Goal: Task Accomplishment & Management: Complete application form

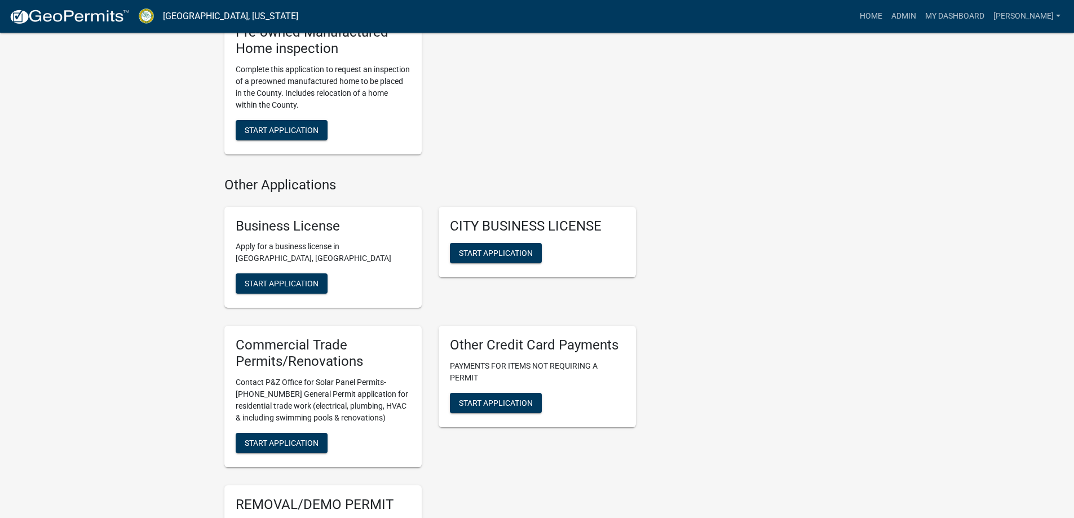
scroll to position [1578, 0]
click at [517, 398] on span "Start Application" at bounding box center [496, 402] width 74 height 9
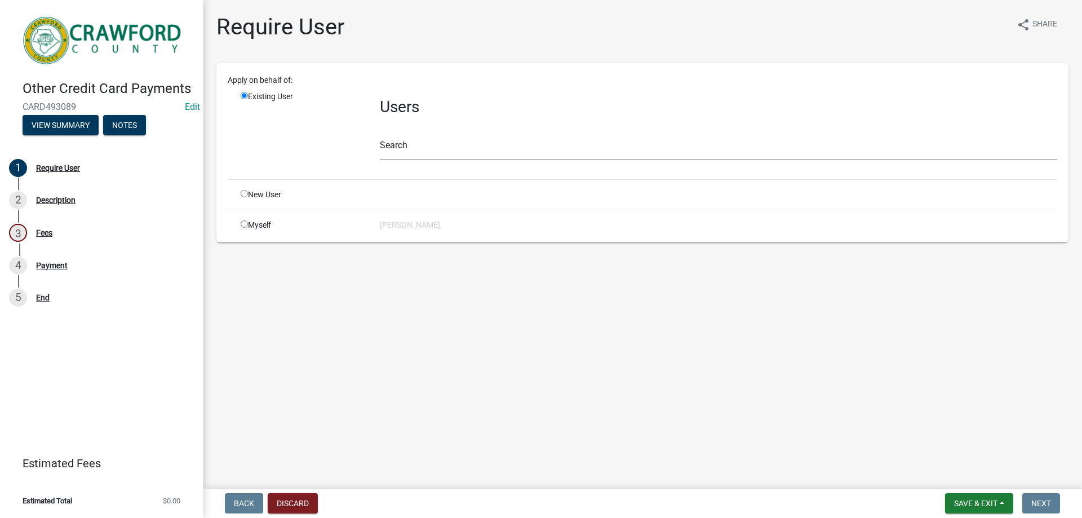
click at [244, 224] on input "radio" at bounding box center [244, 223] width 7 height 7
radio input "true"
radio input "false"
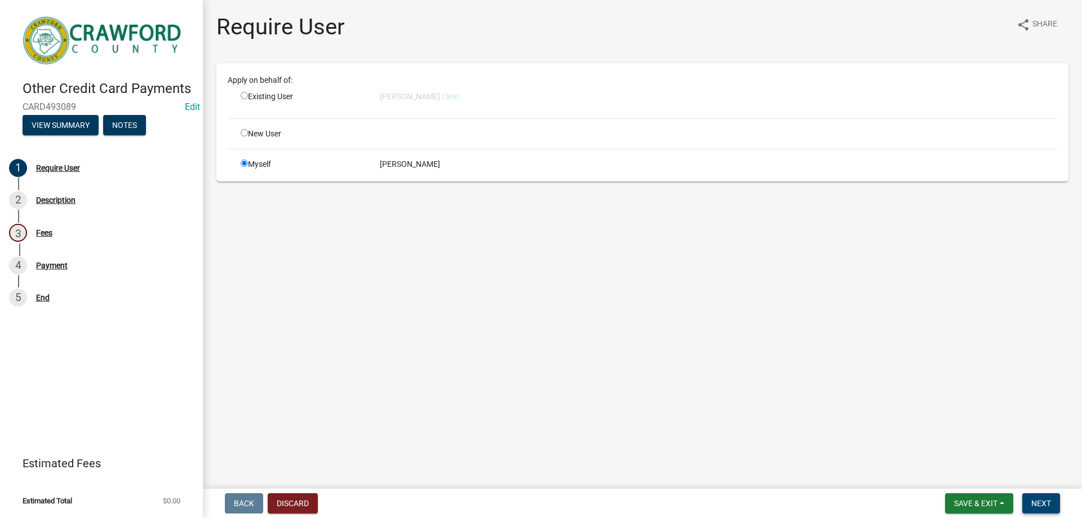
click at [1043, 501] on span "Next" at bounding box center [1042, 503] width 20 height 9
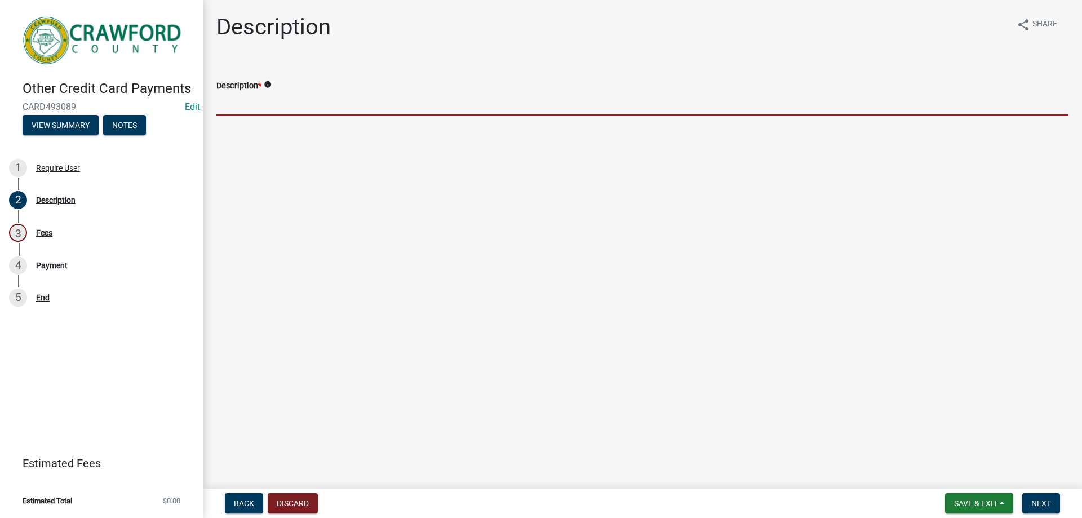
click at [245, 102] on input "Description *" at bounding box center [642, 103] width 852 height 23
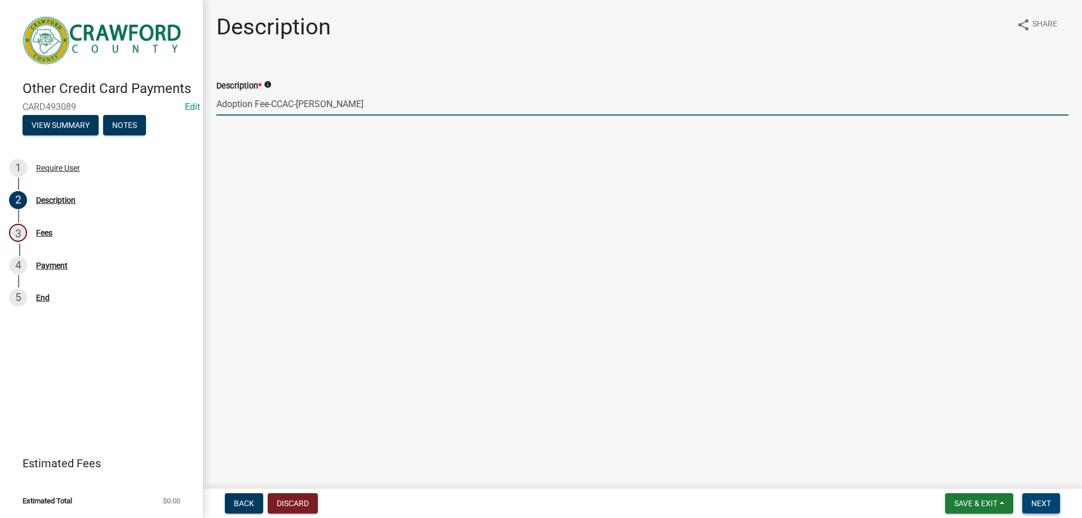
type input "Adoption Fee-CCAC-[PERSON_NAME]"
click at [1039, 500] on span "Next" at bounding box center [1042, 503] width 20 height 9
click at [235, 101] on input "0" at bounding box center [645, 103] width 847 height 23
type input "0"
type input "50.00"
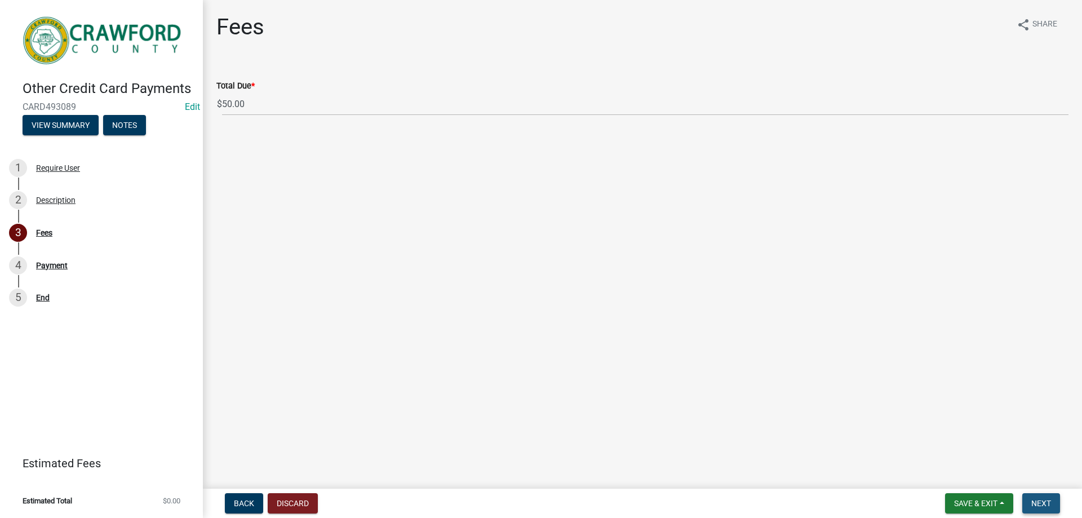
click at [1046, 499] on span "Next" at bounding box center [1042, 503] width 20 height 9
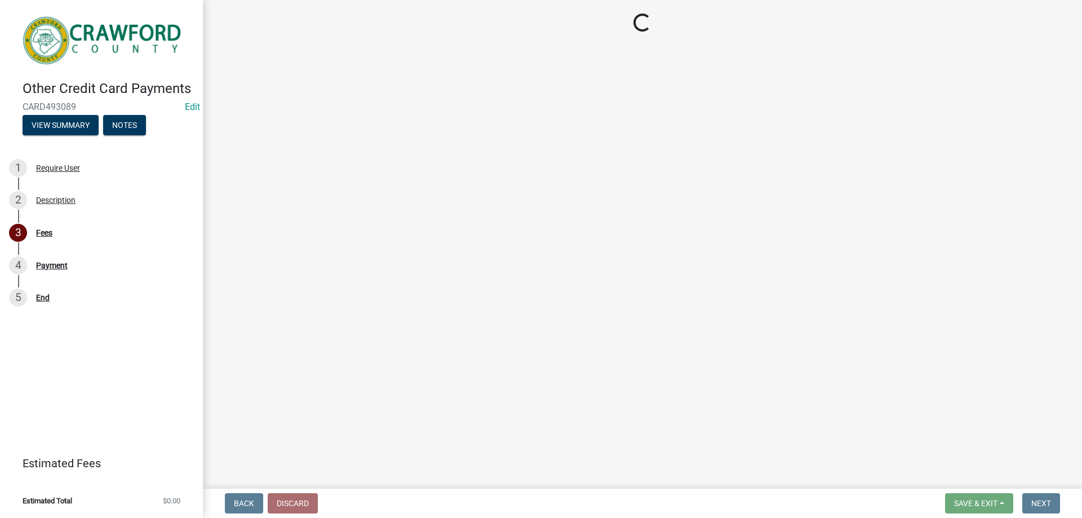
select select "3: 3"
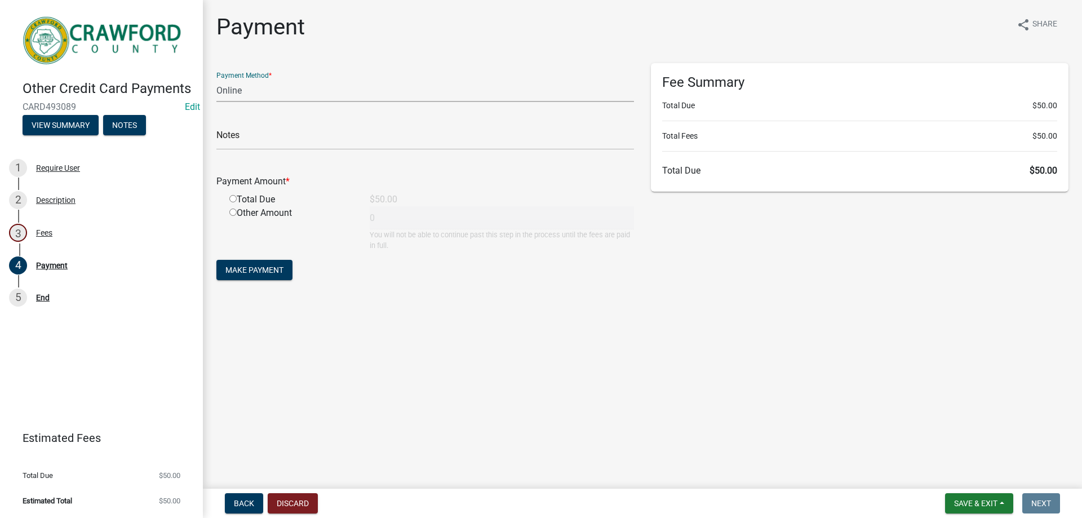
click at [267, 92] on select "Credit Card POS Check Cash Online" at bounding box center [425, 90] width 418 height 23
click at [216, 79] on select "Credit Card POS Check Cash Online" at bounding box center [425, 90] width 418 height 23
click at [233, 199] on input "radio" at bounding box center [232, 198] width 7 height 7
radio input "true"
type input "50"
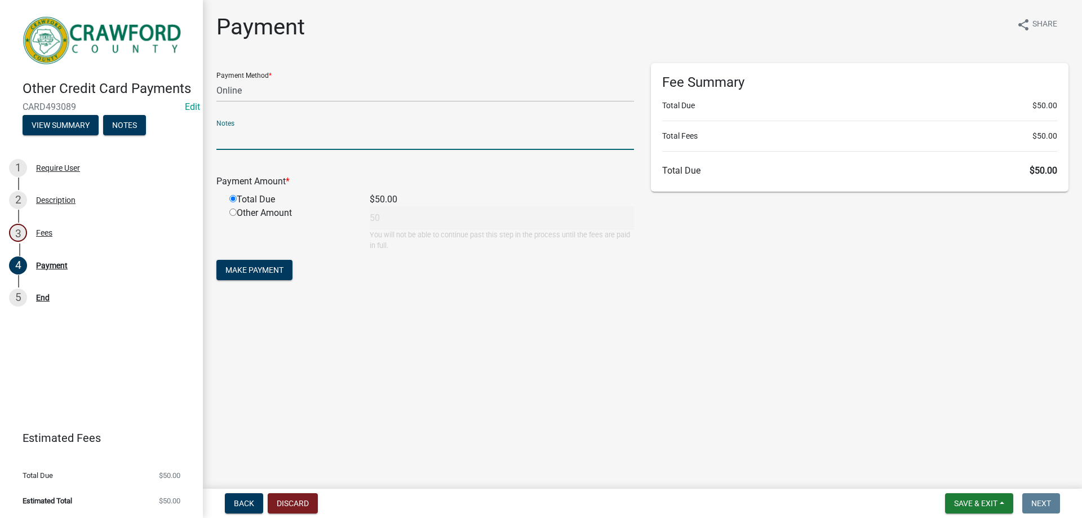
click at [254, 143] on input "text" at bounding box center [425, 138] width 418 height 23
type input "Animal Control"
click at [258, 269] on span "Make Payment" at bounding box center [254, 269] width 58 height 9
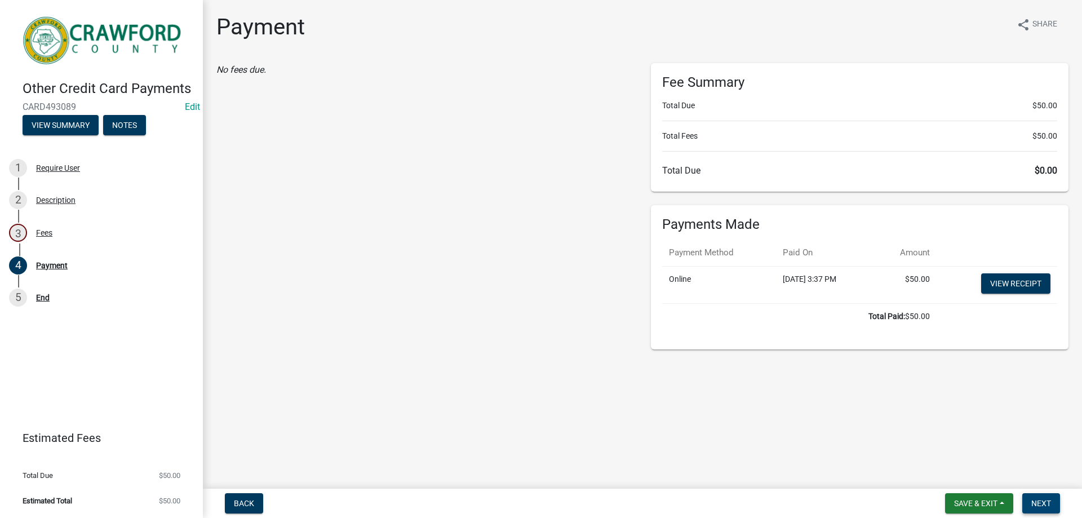
click at [1038, 499] on span "Next" at bounding box center [1042, 503] width 20 height 9
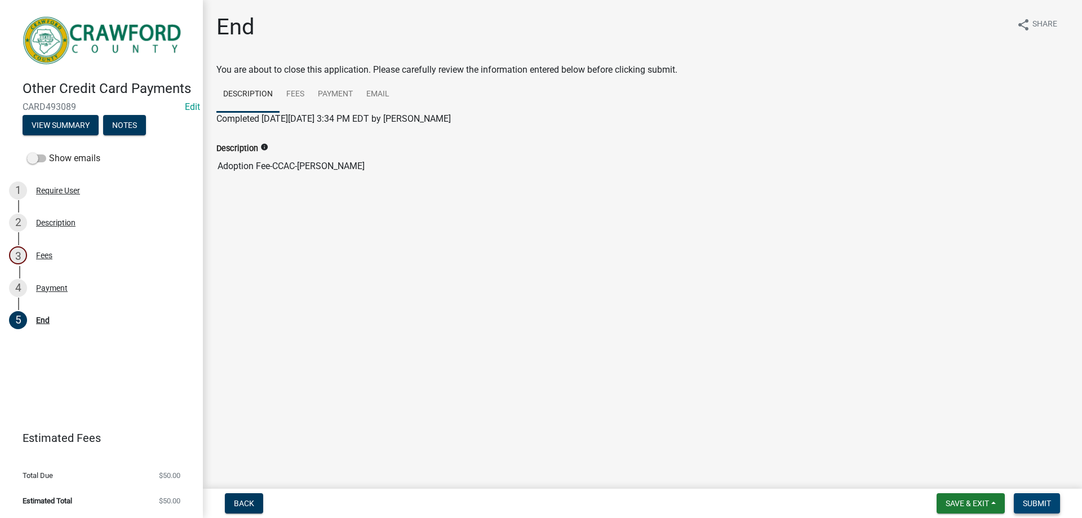
click at [1034, 501] on span "Submit" at bounding box center [1037, 503] width 28 height 9
